Goal: Information Seeking & Learning: Learn about a topic

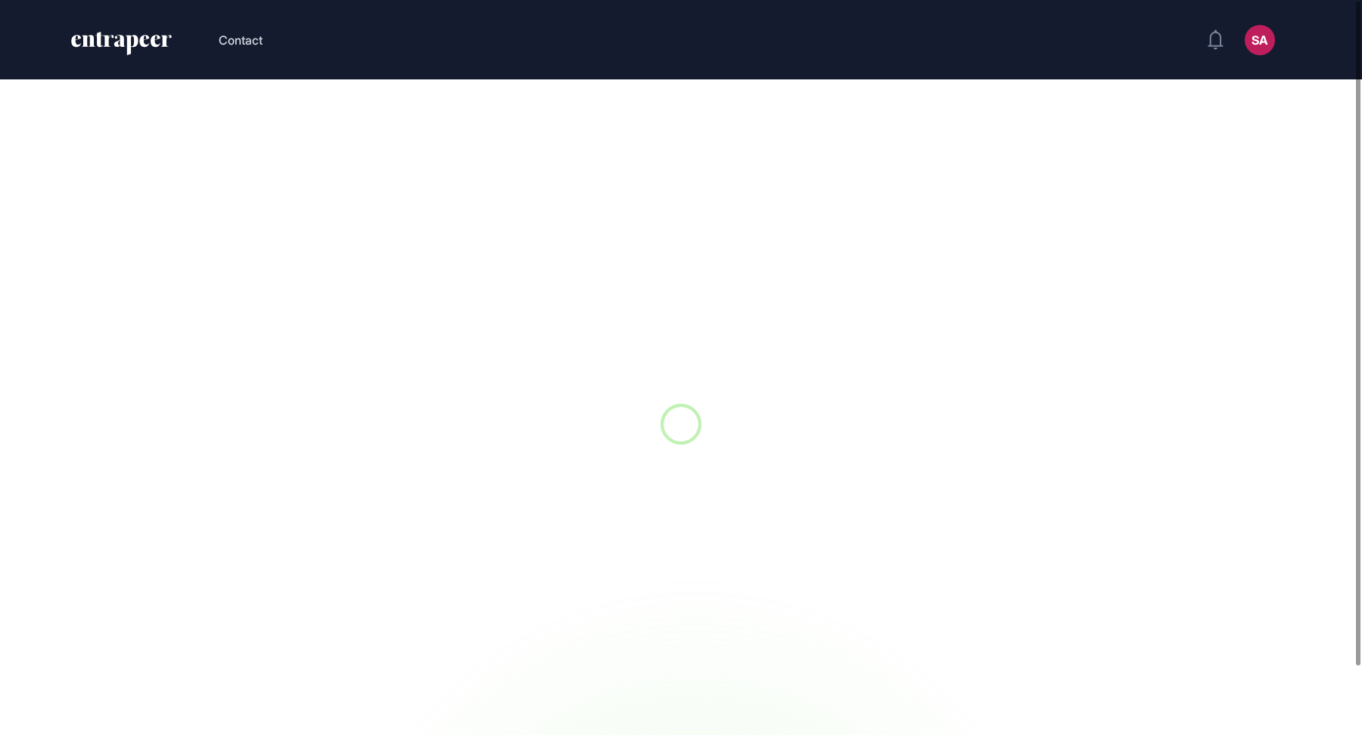
scroll to position [1, 1]
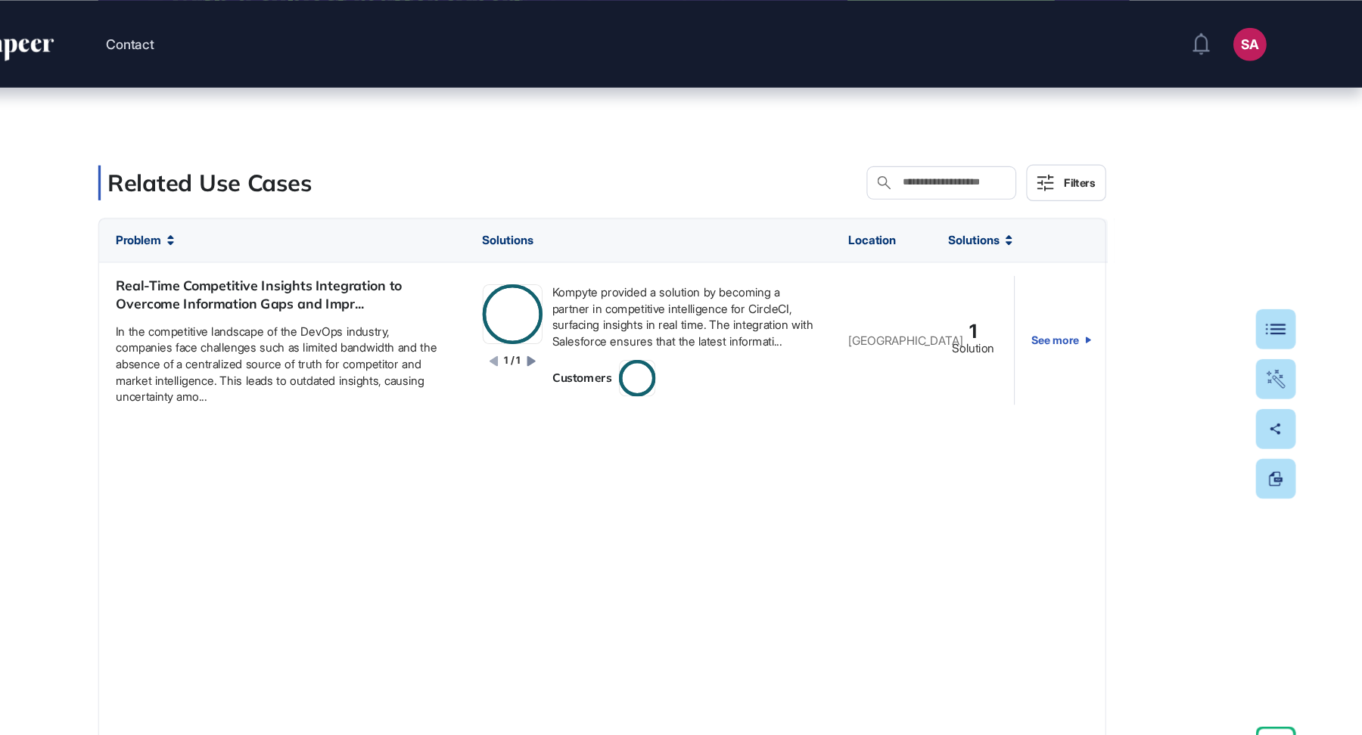
scroll to position [49331, 0]
